Goal: Information Seeking & Learning: Learn about a topic

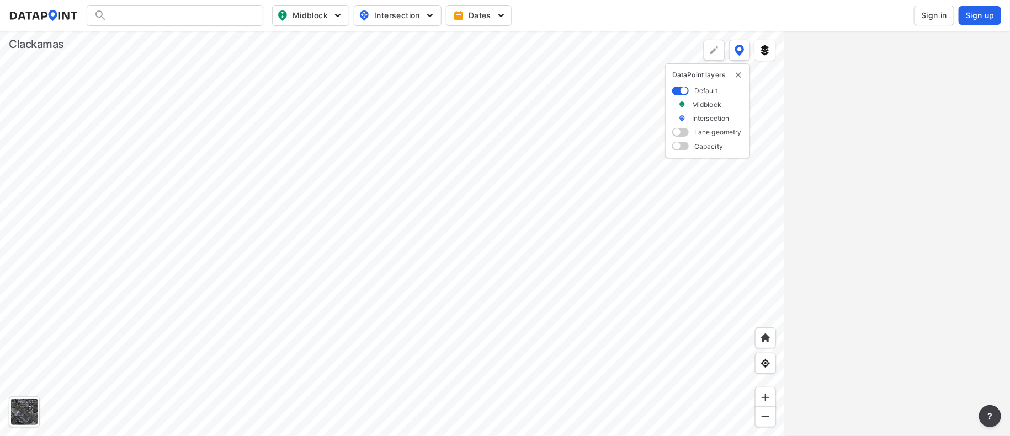
click at [934, 12] on span "Sign in" at bounding box center [934, 15] width 26 height 11
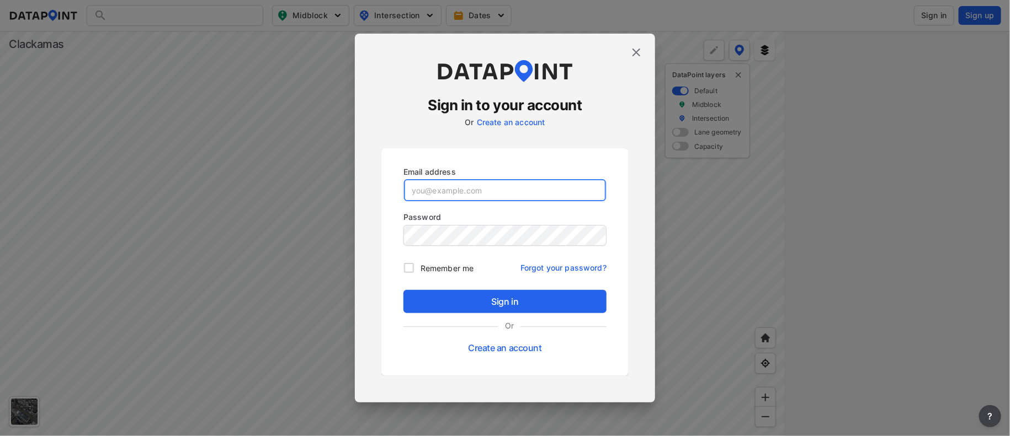
type input "[PERSON_NAME][EMAIL_ADDRESS][DOMAIN_NAME]"
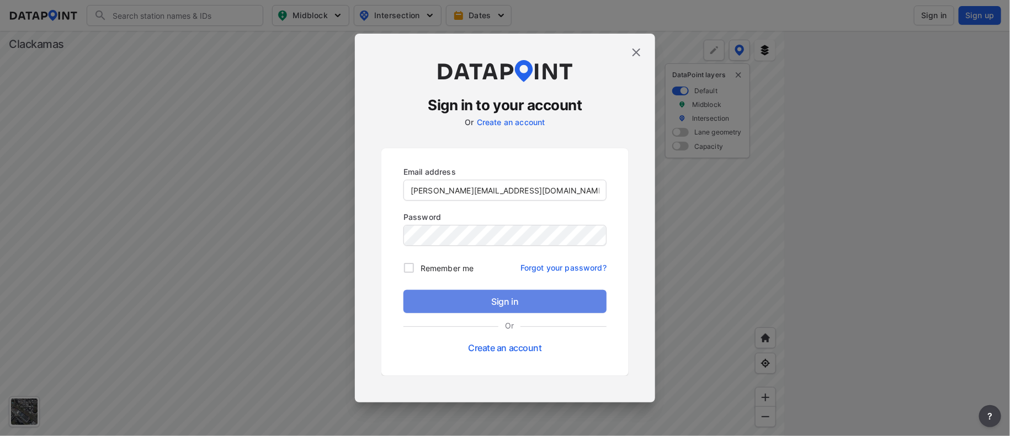
click at [483, 305] on span "Sign in" at bounding box center [504, 301] width 185 height 13
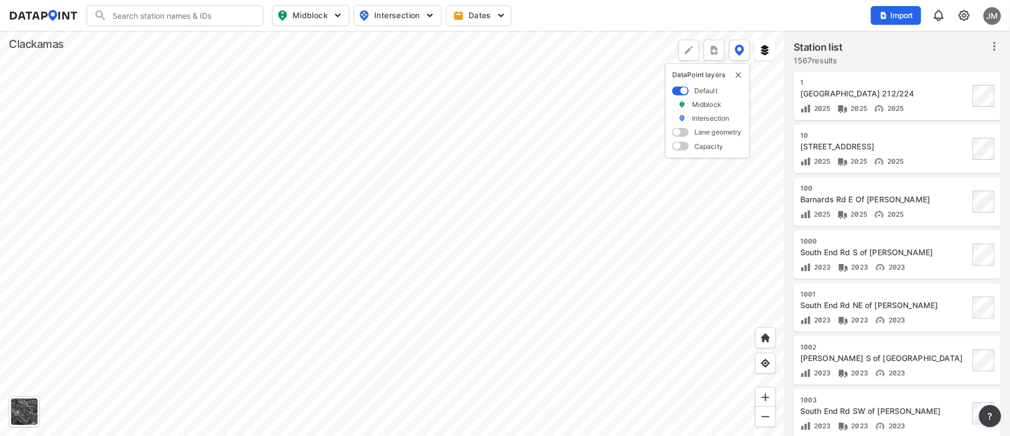
click at [781, 436] on div at bounding box center [392, 234] width 785 height 406
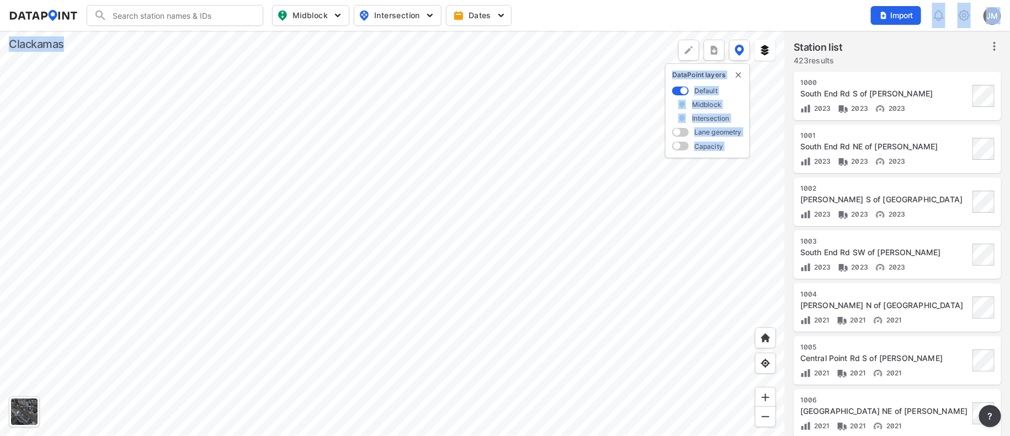
click at [475, 280] on div "Search Please enter a search term. Midblock Intersection Dates Import JM Import…" at bounding box center [505, 218] width 1010 height 436
drag, startPoint x: 489, startPoint y: 15, endPoint x: 7, endPoint y: 269, distance: 545.0
click at [7, 269] on div at bounding box center [392, 234] width 785 height 406
click at [60, 73] on div at bounding box center [392, 234] width 785 height 406
click at [757, 265] on div at bounding box center [392, 234] width 785 height 406
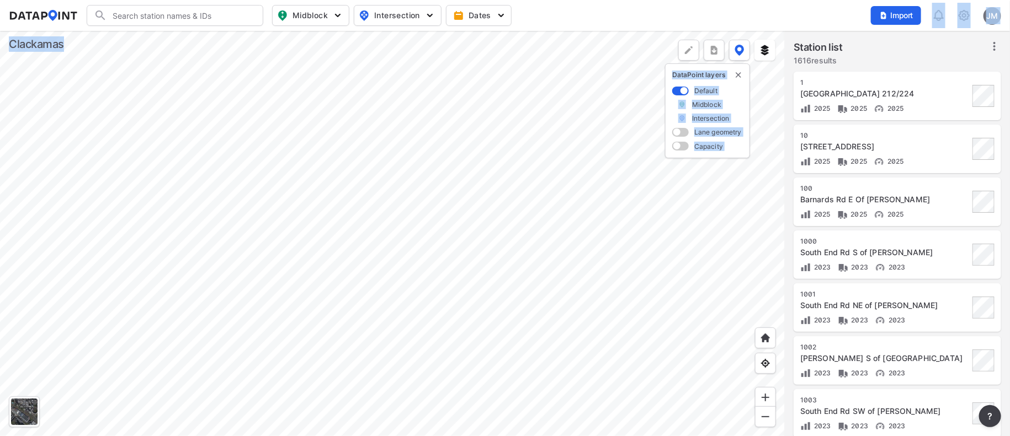
click at [570, 315] on div at bounding box center [392, 234] width 785 height 406
click at [233, 173] on div at bounding box center [392, 234] width 785 height 406
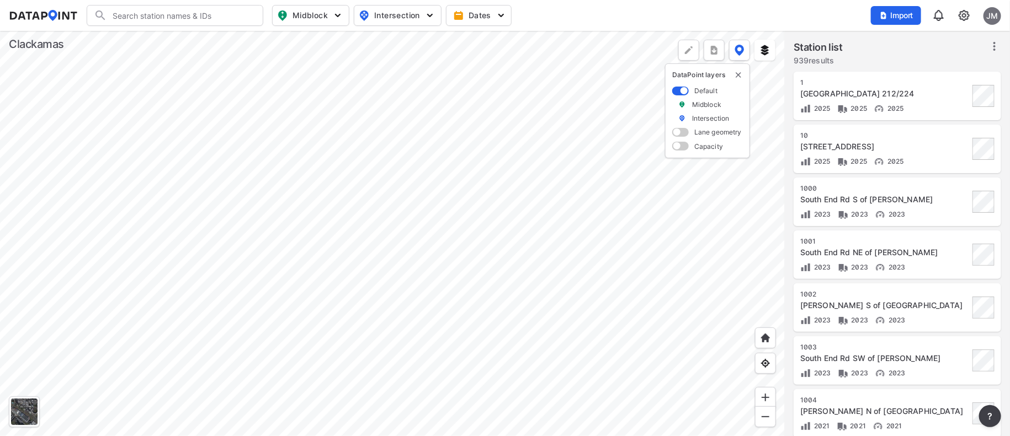
click at [756, 14] on div "Search Please enter a search term. Midblock Intersection Dates Import JM" at bounding box center [505, 15] width 992 height 21
click at [785, 196] on div at bounding box center [392, 234] width 785 height 406
click at [392, 385] on div at bounding box center [392, 234] width 785 height 406
click at [397, 292] on div at bounding box center [392, 234] width 785 height 406
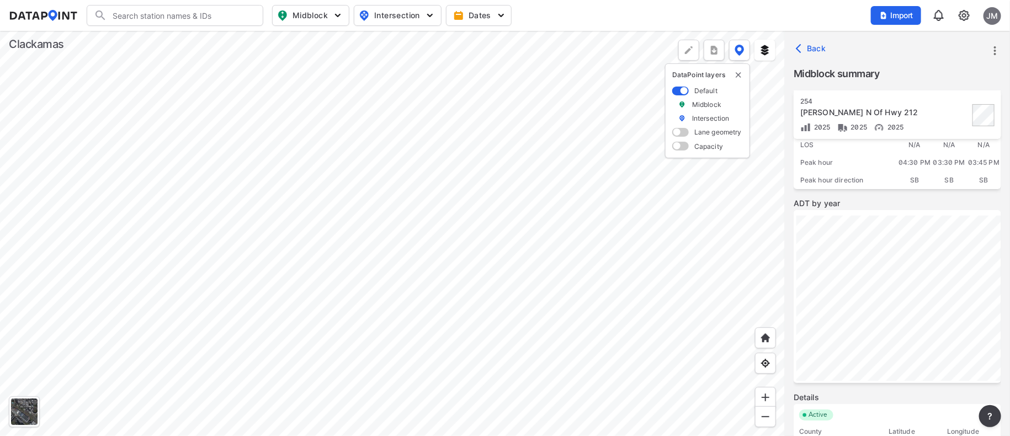
scroll to position [165, 0]
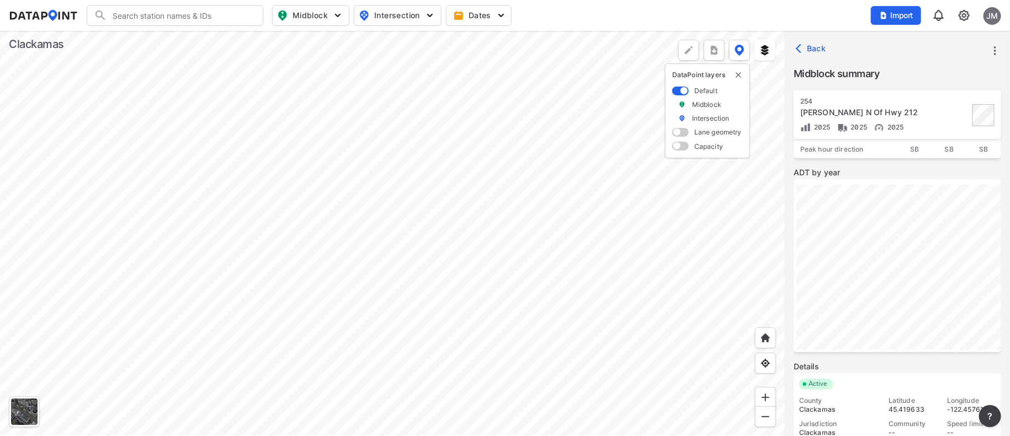
click at [496, 418] on div at bounding box center [392, 234] width 785 height 406
click at [461, 436] on div at bounding box center [392, 234] width 785 height 406
click at [371, 341] on div at bounding box center [392, 234] width 785 height 406
click at [307, 225] on div at bounding box center [392, 234] width 785 height 406
click at [328, 291] on div at bounding box center [392, 234] width 785 height 406
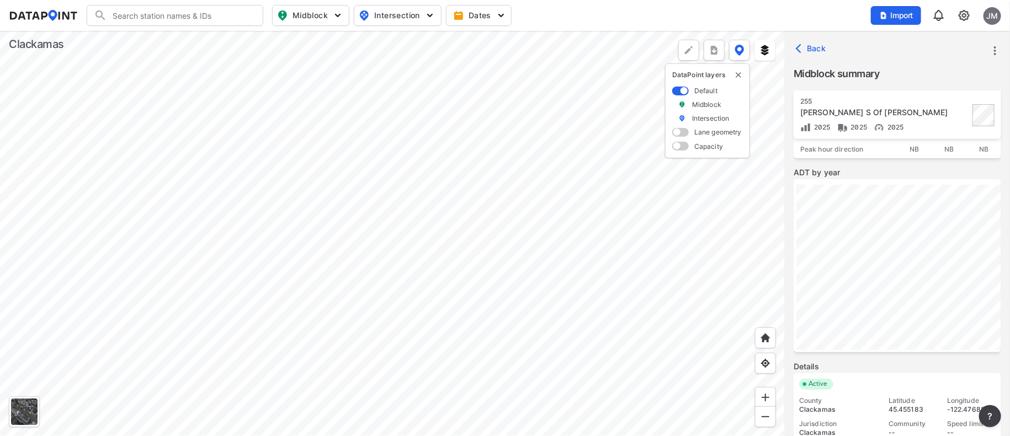
click at [578, 87] on div at bounding box center [392, 234] width 785 height 406
click at [535, 110] on div at bounding box center [392, 234] width 785 height 406
click at [508, 320] on div at bounding box center [392, 234] width 785 height 406
click at [476, 344] on div at bounding box center [392, 234] width 785 height 406
click at [417, 137] on div at bounding box center [392, 234] width 785 height 406
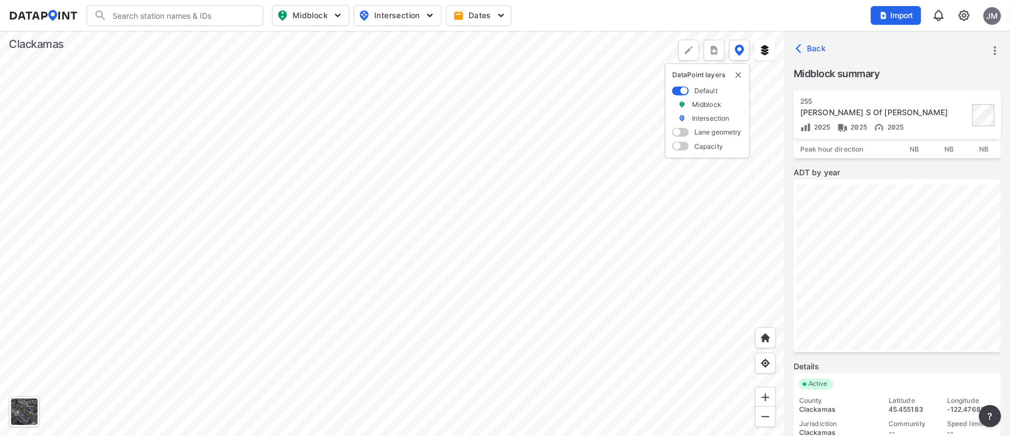
click at [475, 151] on div at bounding box center [392, 234] width 785 height 406
click at [485, 147] on div at bounding box center [392, 234] width 785 height 406
click at [604, 365] on div at bounding box center [392, 234] width 785 height 406
click at [409, 225] on div at bounding box center [392, 234] width 785 height 406
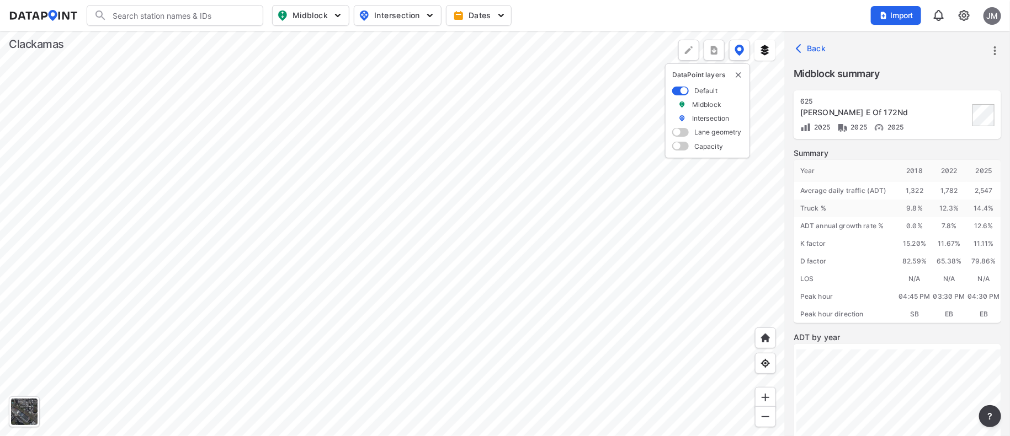
scroll to position [83, 0]
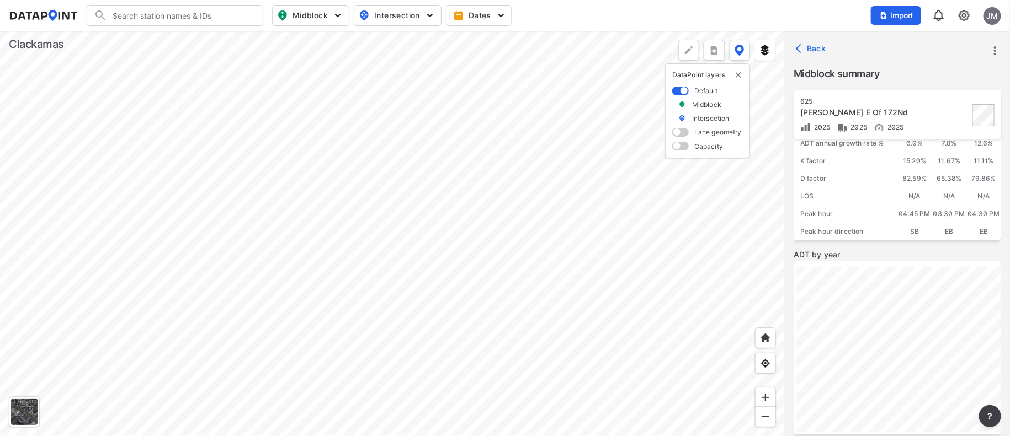
click at [524, 129] on div at bounding box center [392, 234] width 785 height 406
click at [471, 392] on div at bounding box center [392, 234] width 785 height 406
click at [443, 247] on div at bounding box center [392, 234] width 785 height 406
click at [363, 114] on div at bounding box center [392, 234] width 785 height 406
click at [462, 58] on div at bounding box center [392, 234] width 785 height 406
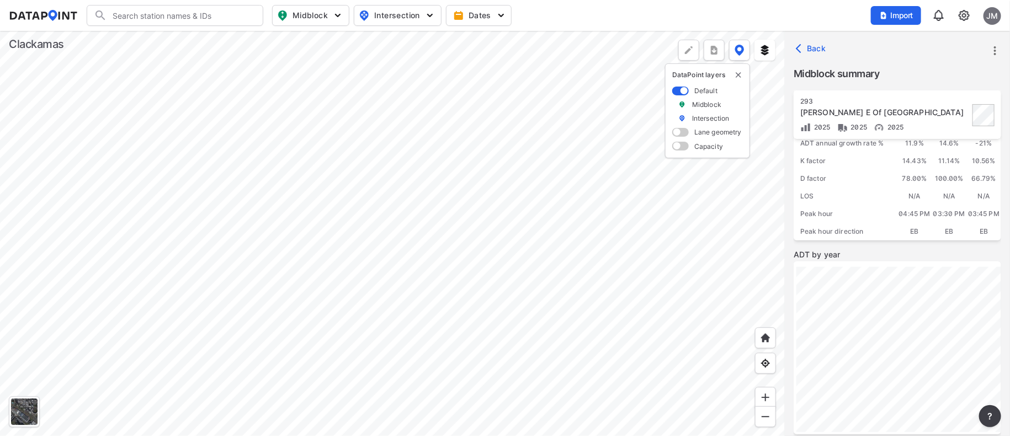
click at [496, 273] on div at bounding box center [392, 234] width 785 height 406
click at [410, 196] on div at bounding box center [392, 234] width 785 height 406
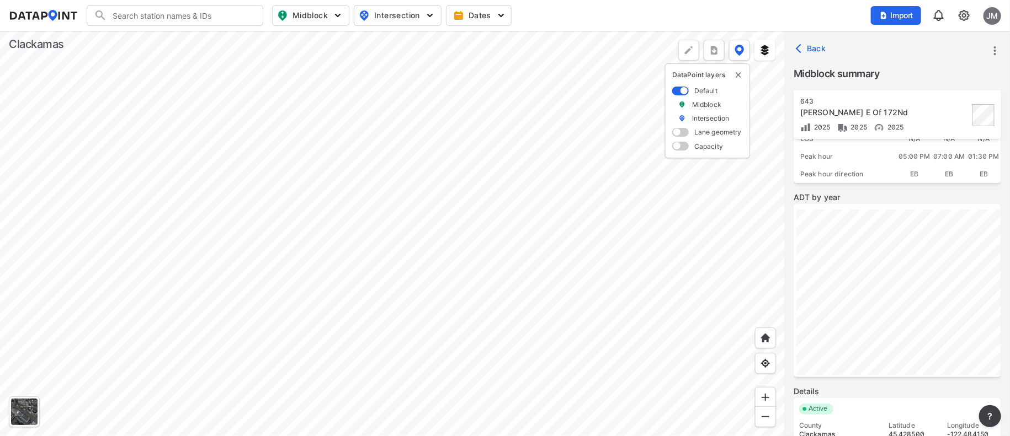
scroll to position [165, 0]
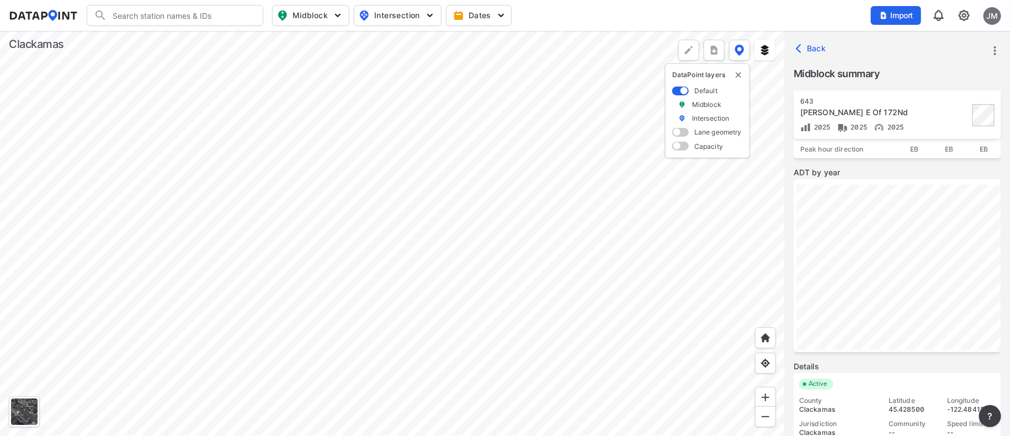
click at [370, 321] on div at bounding box center [392, 234] width 785 height 406
click at [445, 436] on div at bounding box center [392, 234] width 785 height 406
click at [488, 227] on div at bounding box center [392, 234] width 785 height 406
click at [280, 353] on div at bounding box center [392, 234] width 785 height 406
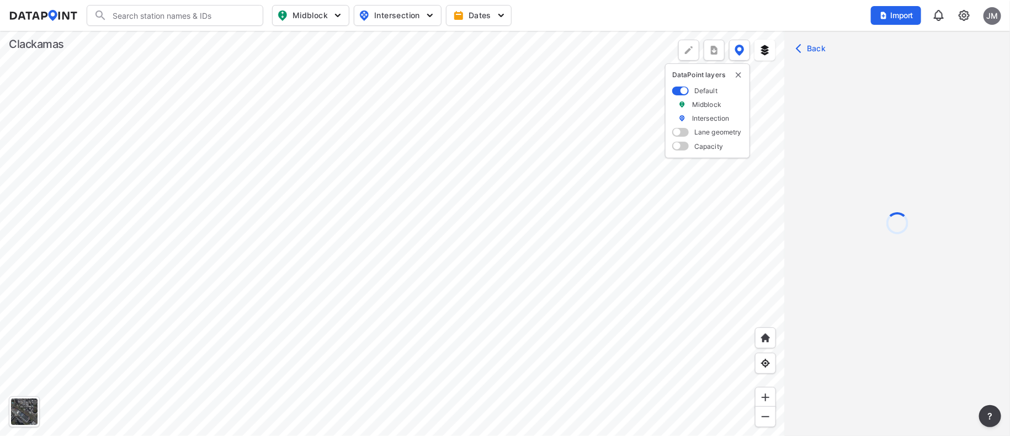
scroll to position [0, 0]
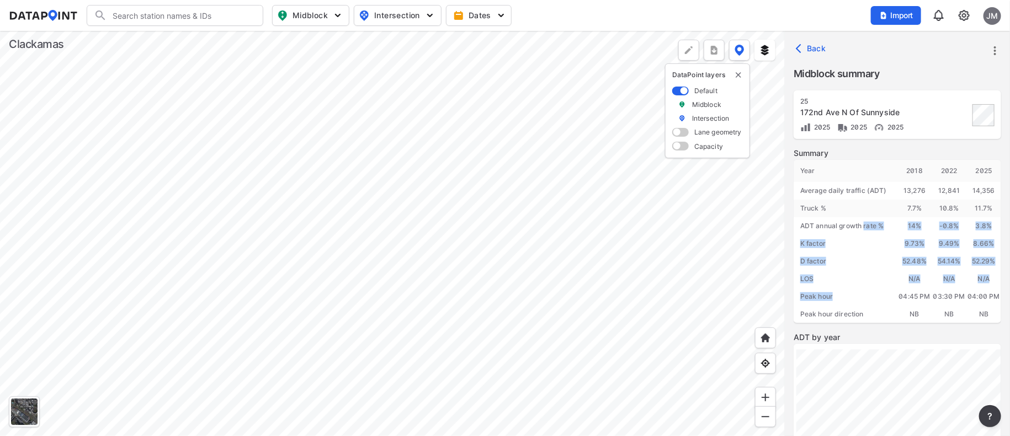
drag, startPoint x: 861, startPoint y: 296, endPoint x: 864, endPoint y: 219, distance: 76.7
click at [864, 219] on div "Year [DATE] 2022 2025 Average daily traffic (ADT) 13,276 12,841 14,356 Truck % …" at bounding box center [896, 241] width 207 height 163
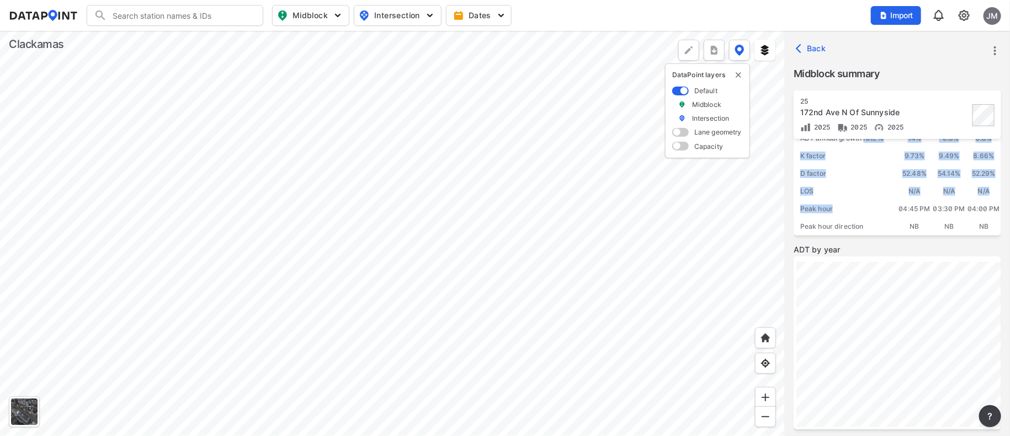
scroll to position [165, 0]
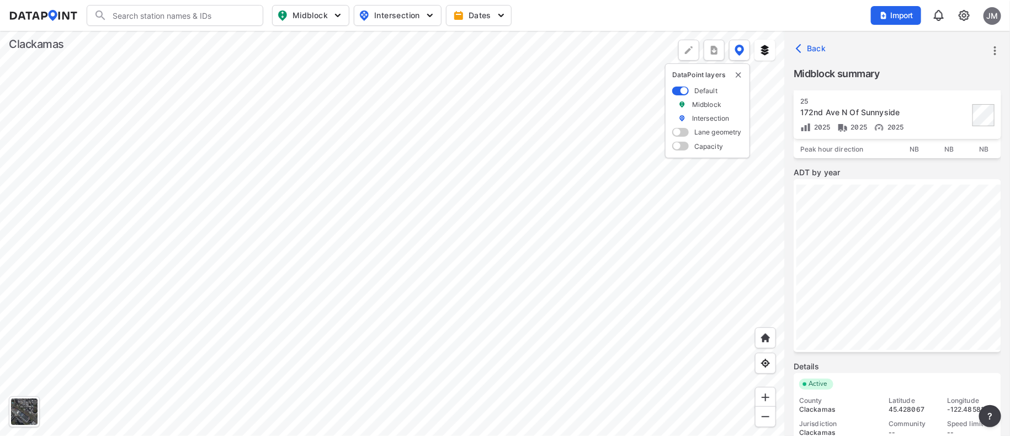
click at [588, 368] on div at bounding box center [392, 234] width 785 height 406
click at [472, 269] on div at bounding box center [392, 234] width 785 height 406
click at [572, 337] on div at bounding box center [392, 234] width 785 height 406
click at [467, 177] on div at bounding box center [392, 234] width 785 height 406
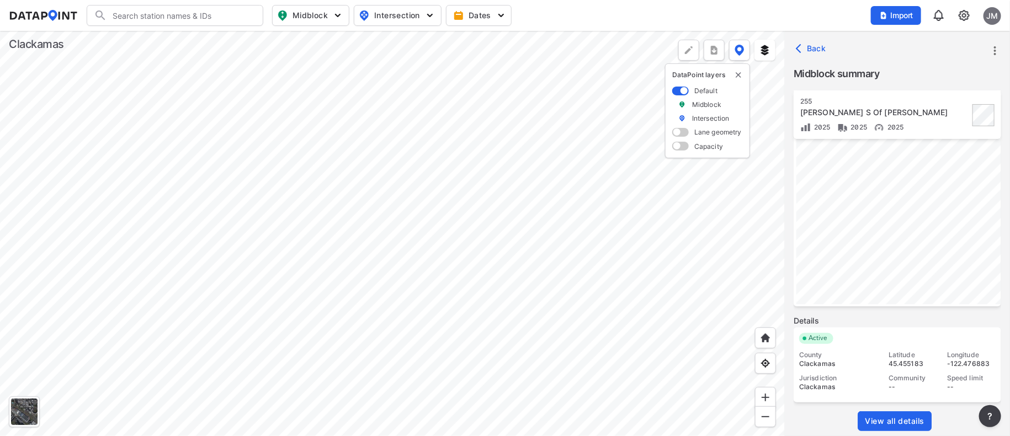
scroll to position [212, 0]
click at [896, 415] on span "View all details" at bounding box center [895, 419] width 60 height 11
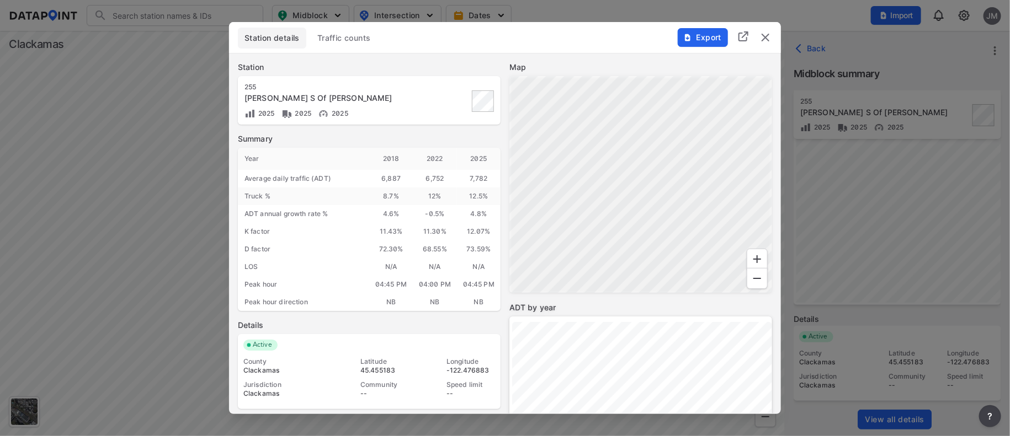
click at [345, 38] on span "Traffic counts" at bounding box center [344, 38] width 54 height 11
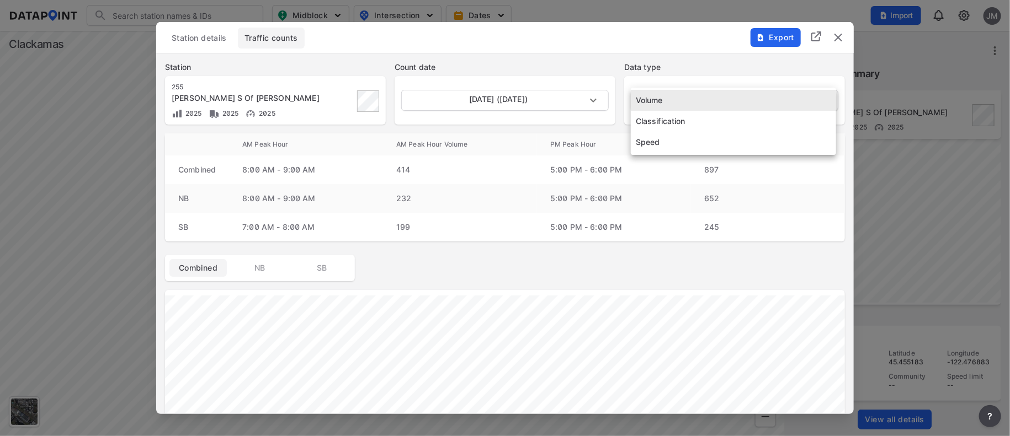
click at [824, 97] on body "Search Please enter a search term. Midblock Intersection Dates Import JM Import…" at bounding box center [505, 218] width 1010 height 436
click at [679, 137] on li "Speed" at bounding box center [733, 142] width 205 height 21
type input "Speed"
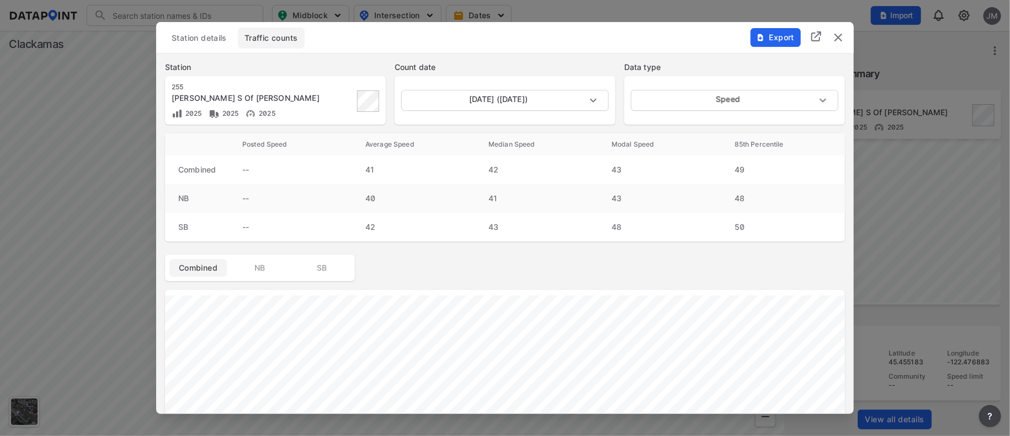
click at [833, 33] on img "delete" at bounding box center [838, 37] width 13 height 13
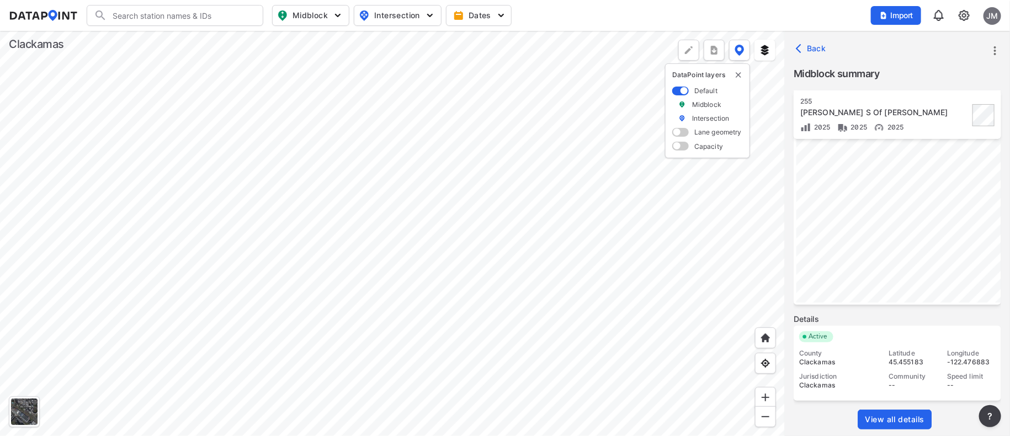
click at [614, 404] on div at bounding box center [392, 234] width 785 height 406
click at [452, 187] on div at bounding box center [392, 234] width 785 height 406
click at [893, 416] on span "View all details" at bounding box center [895, 419] width 60 height 11
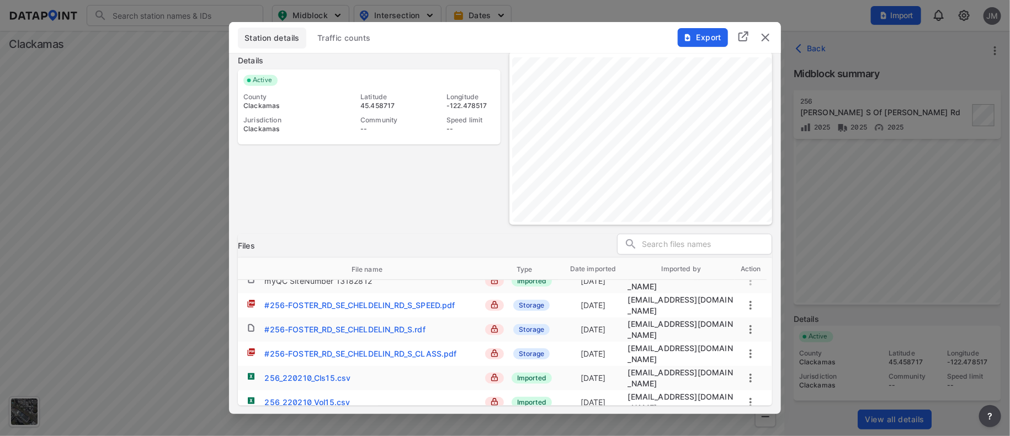
scroll to position [0, 0]
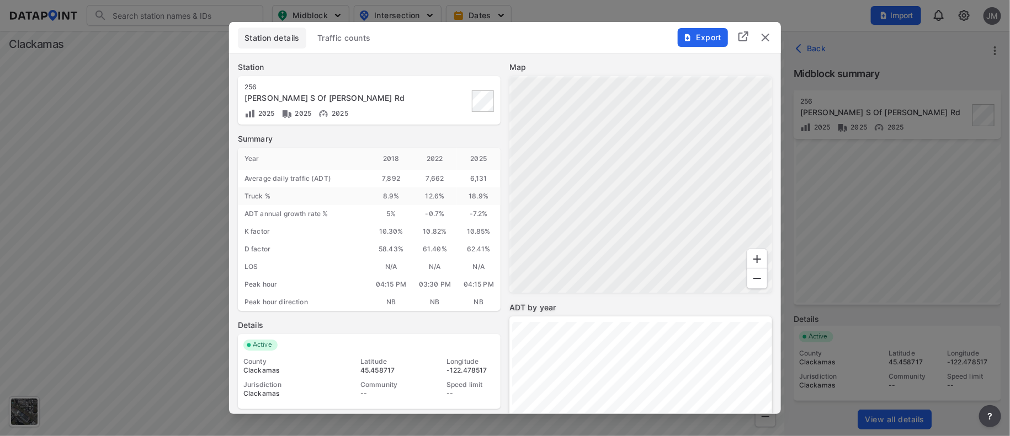
click at [355, 33] on span "Traffic counts" at bounding box center [344, 38] width 54 height 11
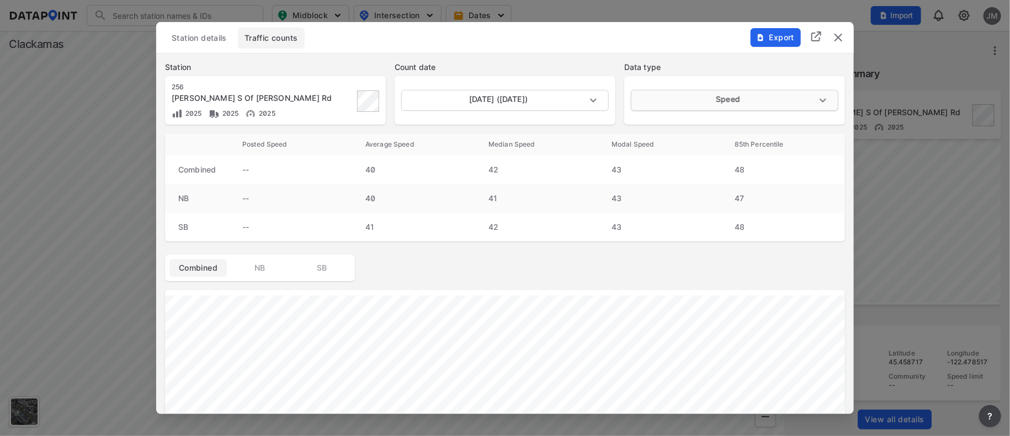
click at [746, 100] on body "Search Please enter a search term. Midblock Intersection Dates Import JM Import…" at bounding box center [505, 218] width 1010 height 436
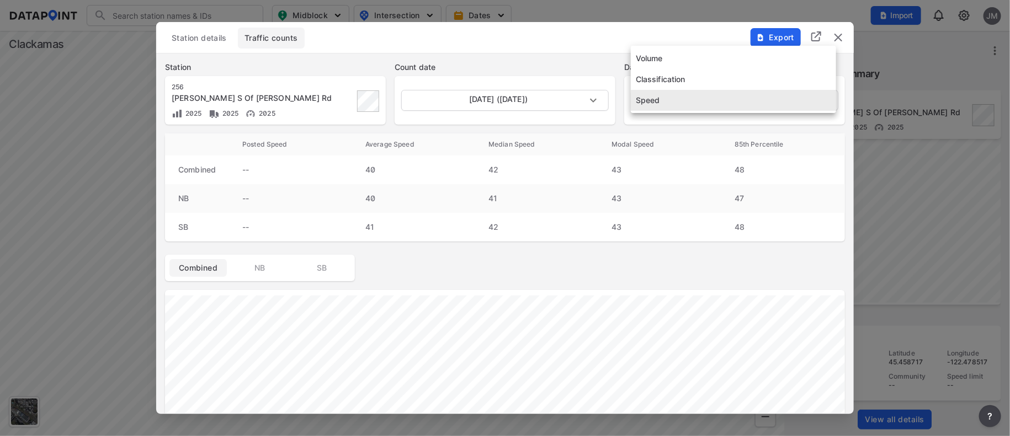
click at [648, 100] on li "Speed" at bounding box center [733, 100] width 205 height 21
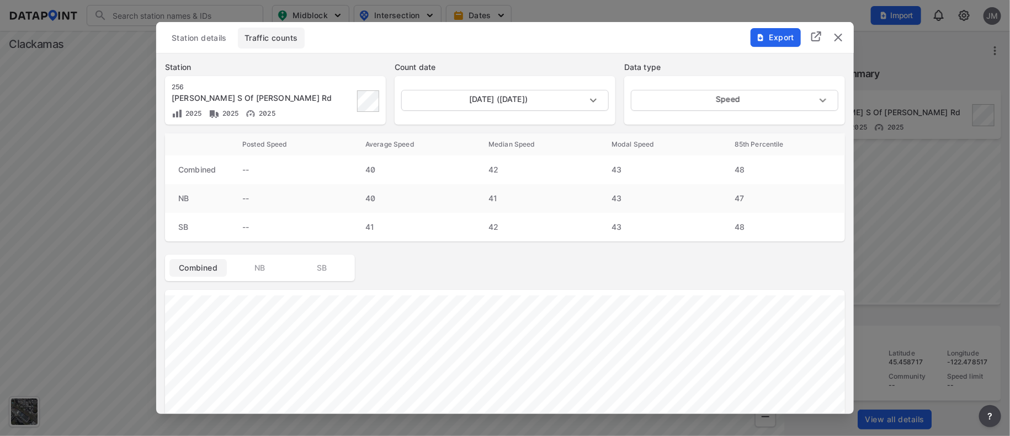
click at [839, 38] on img "delete" at bounding box center [838, 37] width 13 height 13
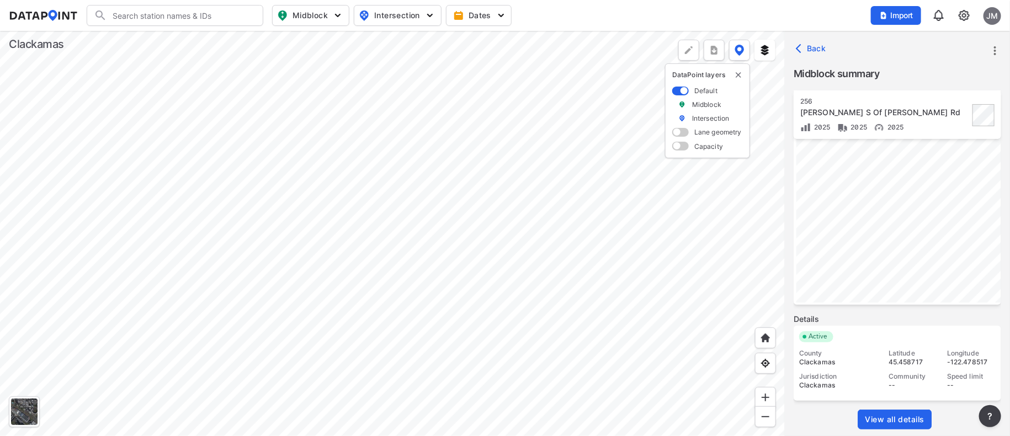
click at [625, 233] on div at bounding box center [392, 234] width 785 height 406
click at [578, 173] on div at bounding box center [392, 234] width 785 height 406
click at [554, 159] on div at bounding box center [392, 234] width 785 height 406
click at [568, 225] on div at bounding box center [392, 234] width 785 height 406
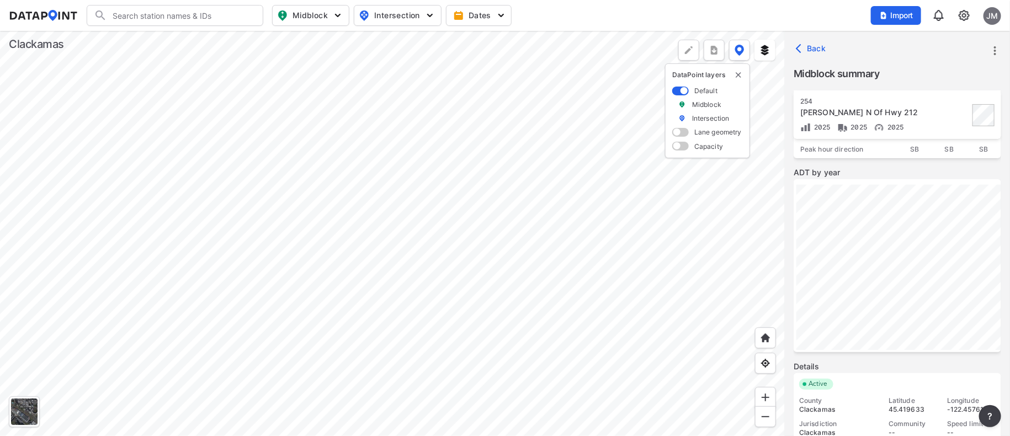
scroll to position [212, 0]
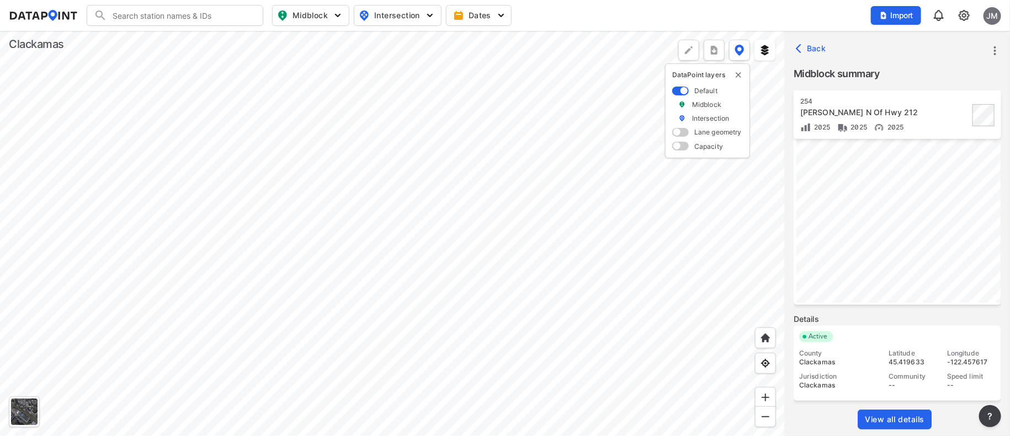
click at [901, 413] on link "View all details" at bounding box center [895, 420] width 74 height 20
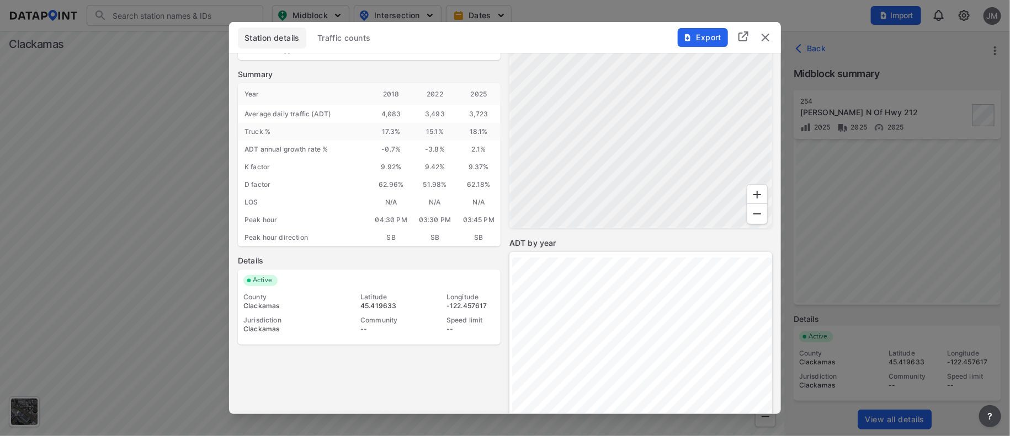
scroll to position [83, 0]
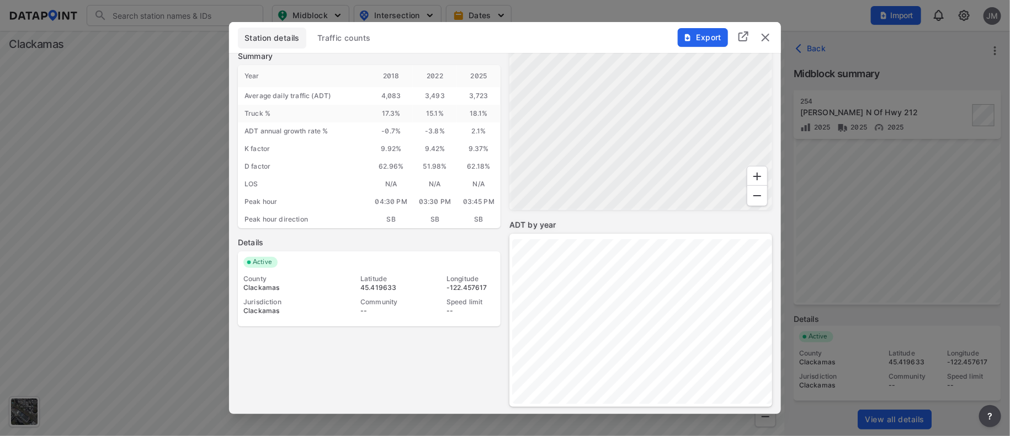
drag, startPoint x: 342, startPoint y: 24, endPoint x: 340, endPoint y: 31, distance: 7.3
click at [341, 25] on div "Station details Traffic counts Export" at bounding box center [505, 37] width 552 height 31
click at [340, 36] on span "Traffic counts" at bounding box center [344, 38] width 54 height 11
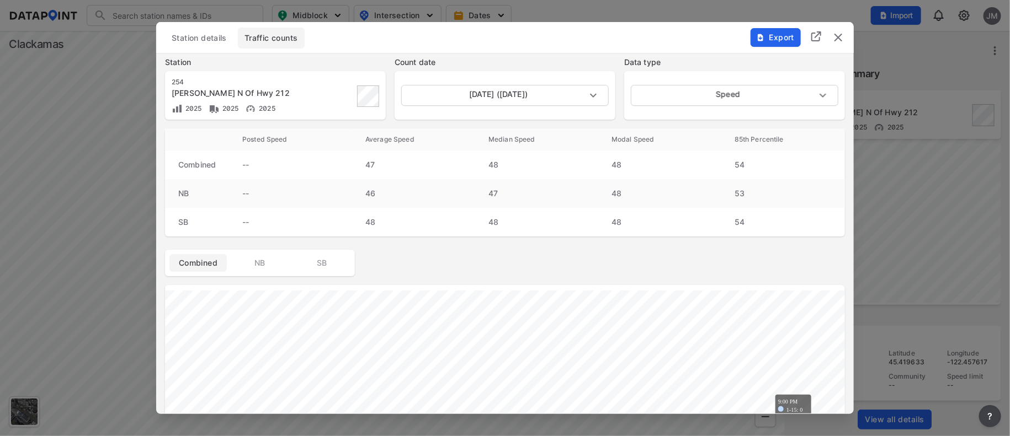
scroll to position [0, 0]
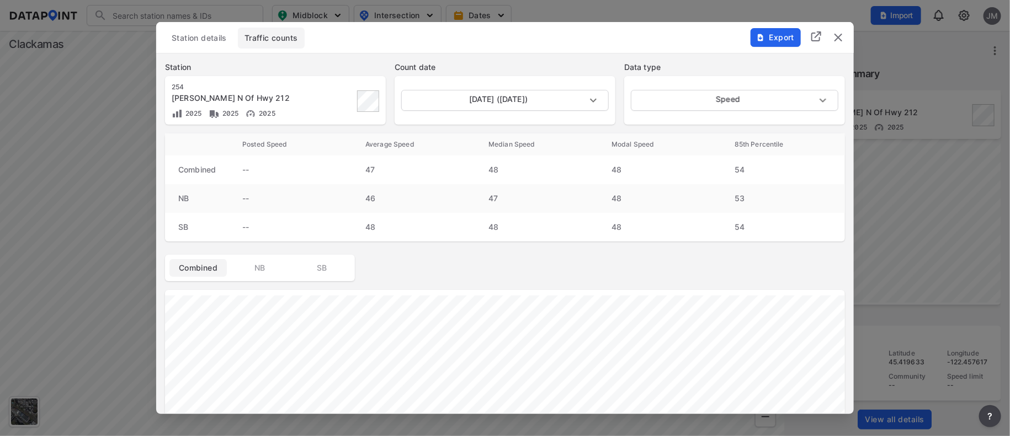
click at [840, 35] on img "delete" at bounding box center [838, 37] width 13 height 13
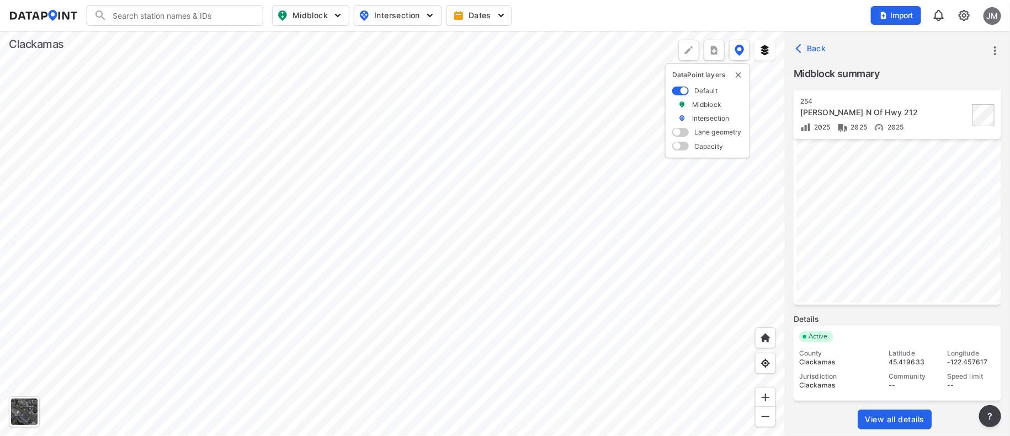
click at [359, 393] on div at bounding box center [392, 234] width 785 height 406
click at [430, 260] on div at bounding box center [392, 234] width 785 height 406
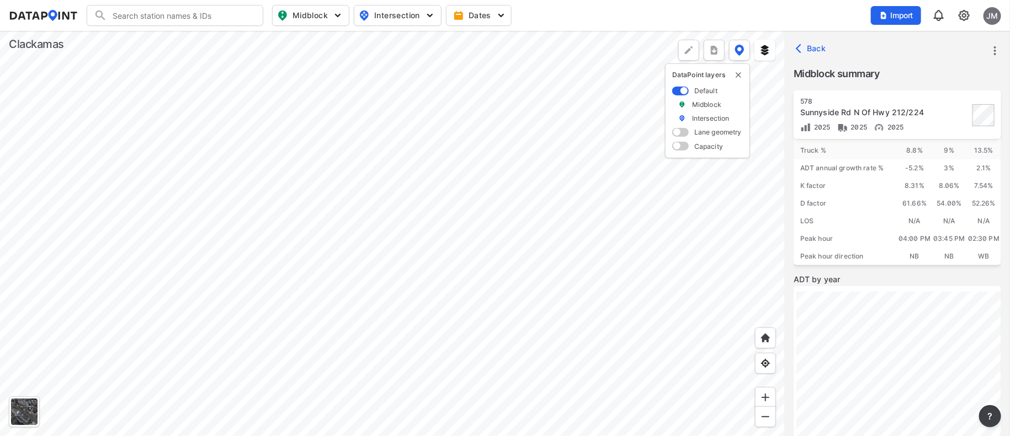
scroll to position [83, 0]
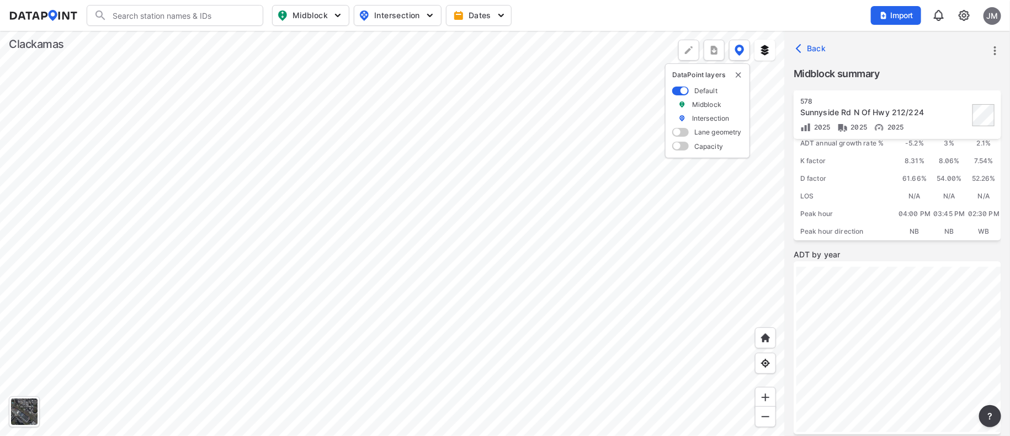
click at [537, 298] on div at bounding box center [392, 234] width 785 height 406
click at [506, 360] on div at bounding box center [392, 234] width 785 height 406
click at [464, 388] on div at bounding box center [392, 234] width 785 height 406
click at [658, 260] on div at bounding box center [392, 234] width 785 height 406
click at [307, 137] on div at bounding box center [392, 234] width 785 height 406
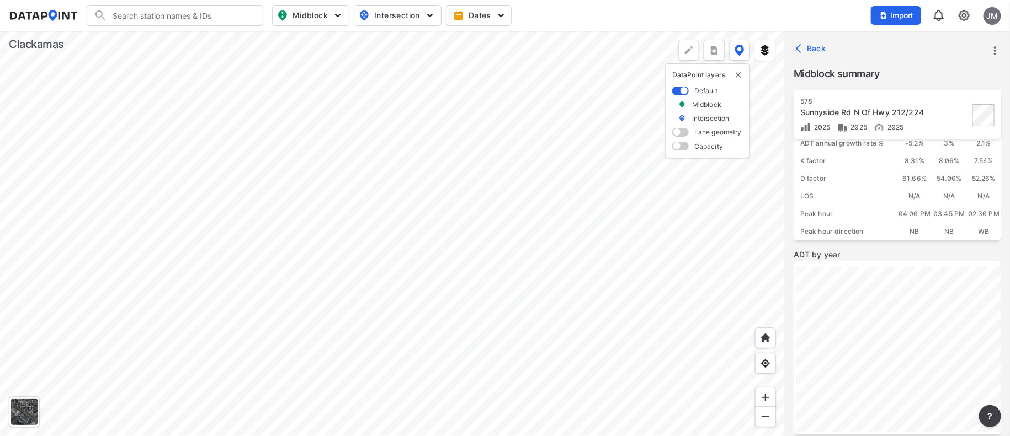
click at [365, 209] on div at bounding box center [392, 234] width 785 height 406
click at [592, 298] on div at bounding box center [392, 234] width 785 height 406
click at [414, 191] on div at bounding box center [392, 234] width 785 height 406
click at [441, 238] on div at bounding box center [392, 234] width 785 height 406
click at [335, 161] on div at bounding box center [392, 234] width 785 height 406
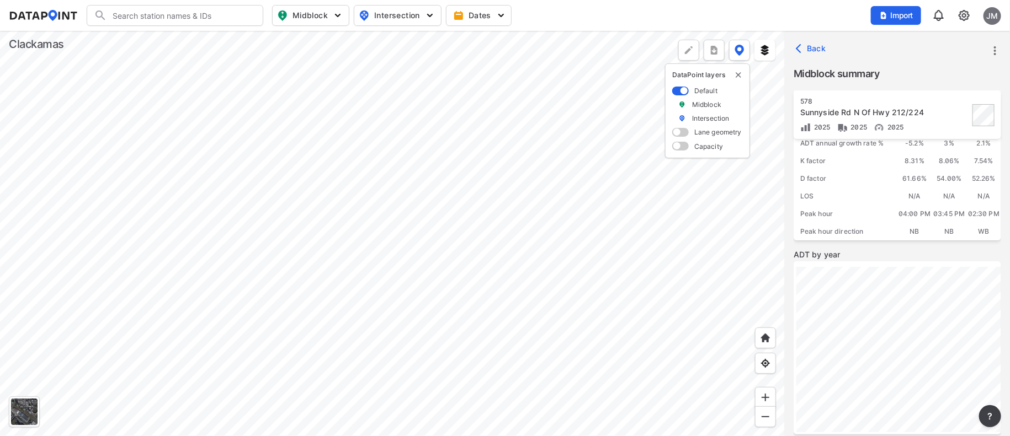
click at [399, 391] on div at bounding box center [392, 234] width 785 height 406
click at [329, 184] on div at bounding box center [392, 234] width 785 height 406
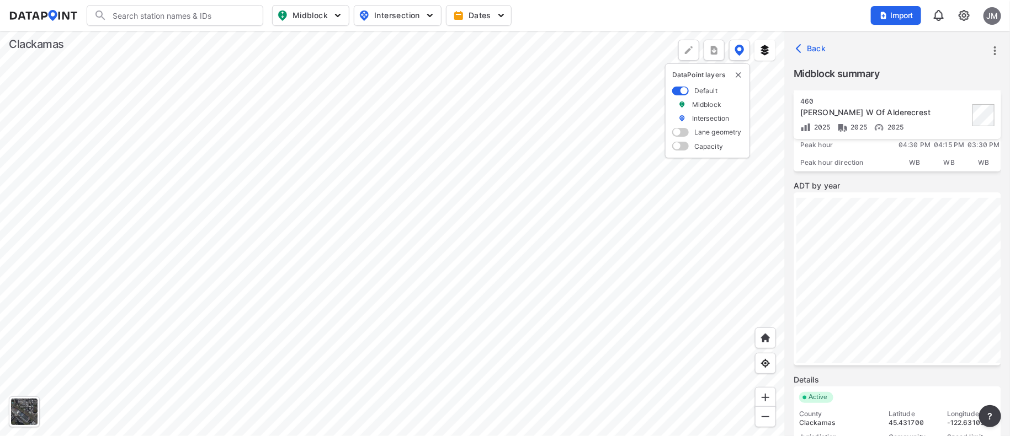
scroll to position [165, 0]
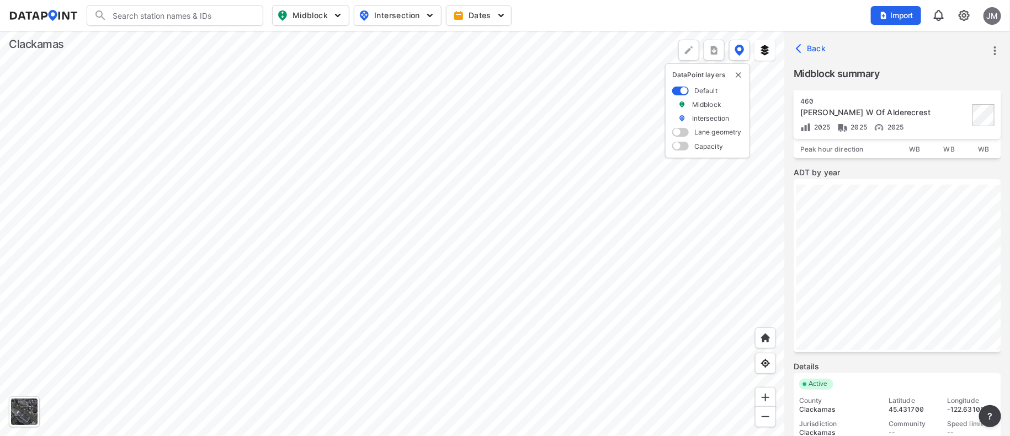
click at [254, 380] on div at bounding box center [392, 234] width 785 height 406
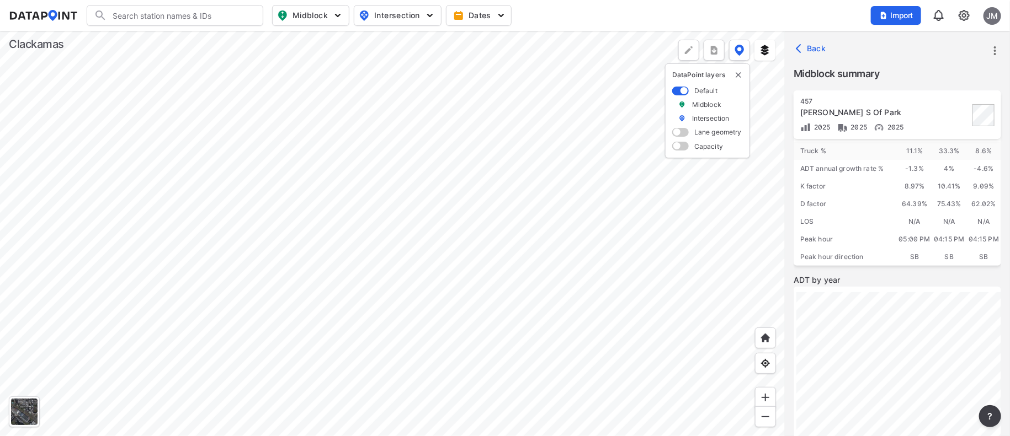
scroll to position [83, 0]
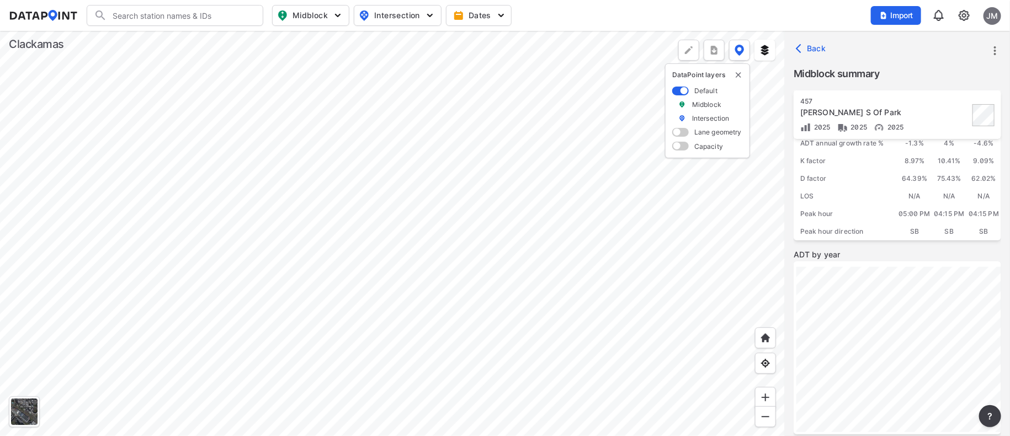
click at [397, 235] on div at bounding box center [392, 234] width 785 height 406
